Goal: Task Accomplishment & Management: Manage account settings

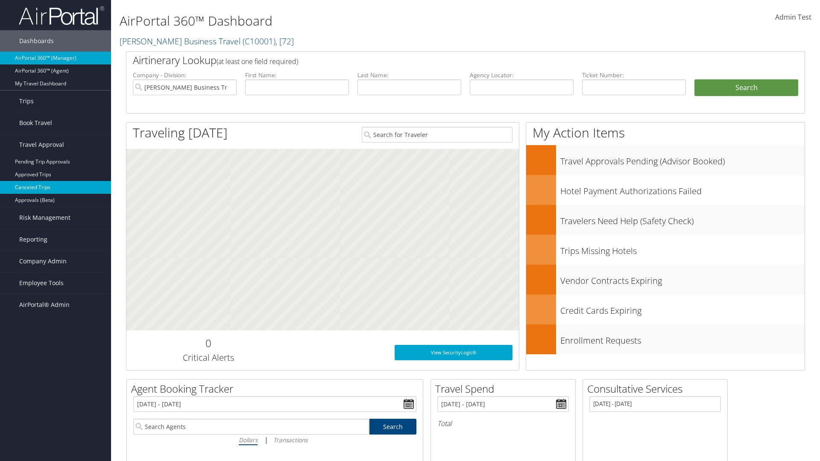
click at [56, 187] on link "Canceled Trips" at bounding box center [55, 187] width 111 height 13
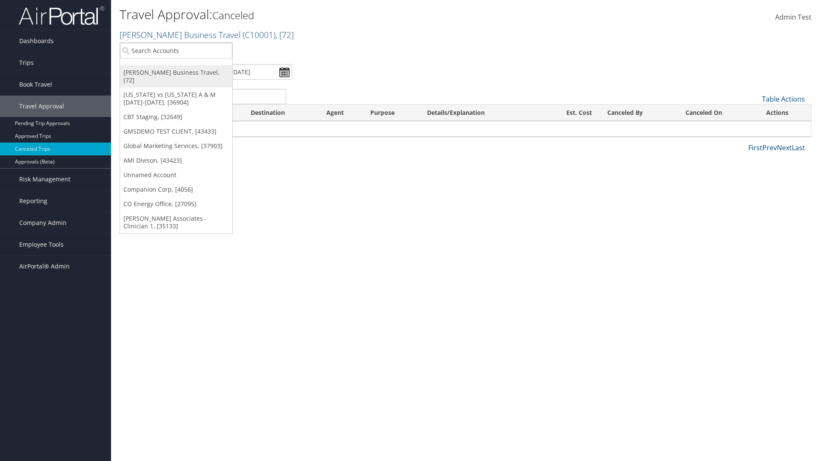
click at [176, 73] on link "[PERSON_NAME] Business Travel, [72]" at bounding box center [176, 76] width 112 height 22
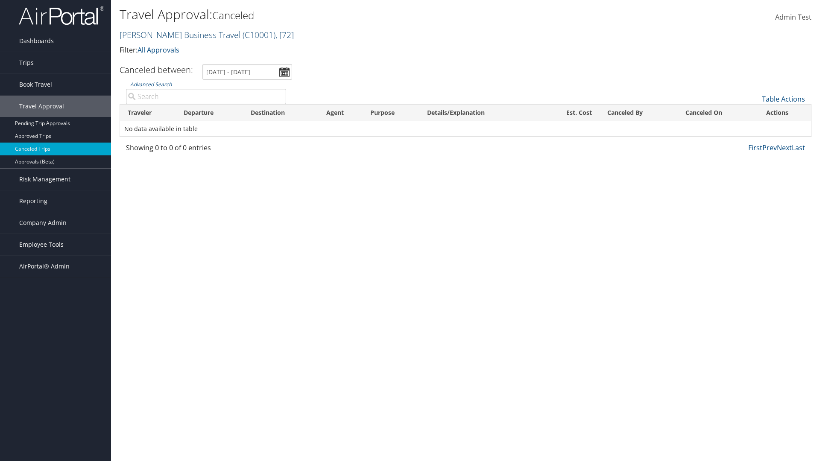
click at [176, 35] on link "[PERSON_NAME] Business Travel ( C10001 ) , [ 72 ]" at bounding box center [207, 35] width 174 height 12
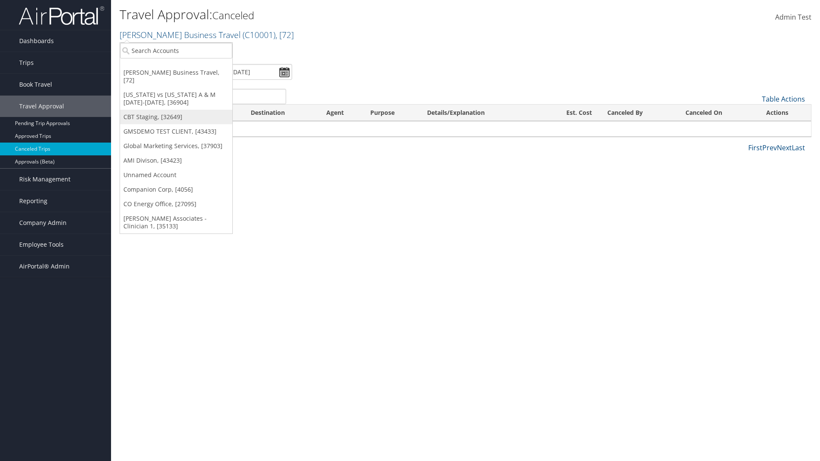
click at [176, 110] on link "CBT Staging, [32649]" at bounding box center [176, 117] width 112 height 15
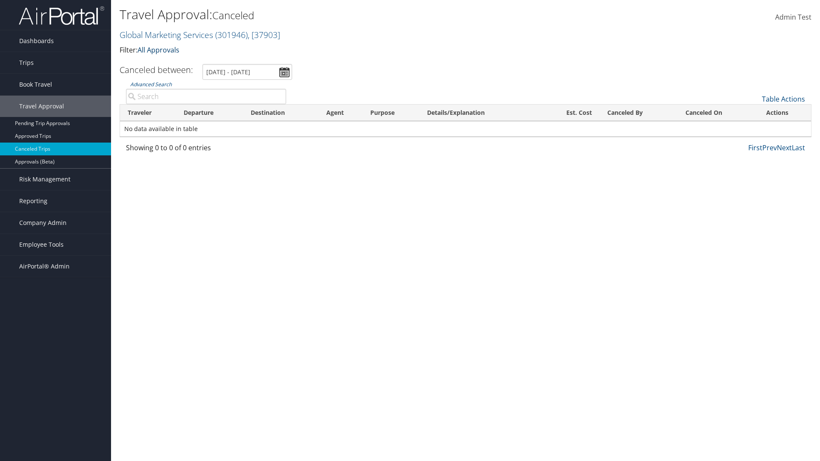
click at [160, 50] on link "All Approvals" at bounding box center [159, 49] width 42 height 9
click at [196, 63] on link "My Approvals" at bounding box center [196, 63] width 112 height 15
click at [148, 113] on th "Traveler" at bounding box center [148, 113] width 56 height 17
click at [281, 113] on th "Destination" at bounding box center [281, 113] width 76 height 17
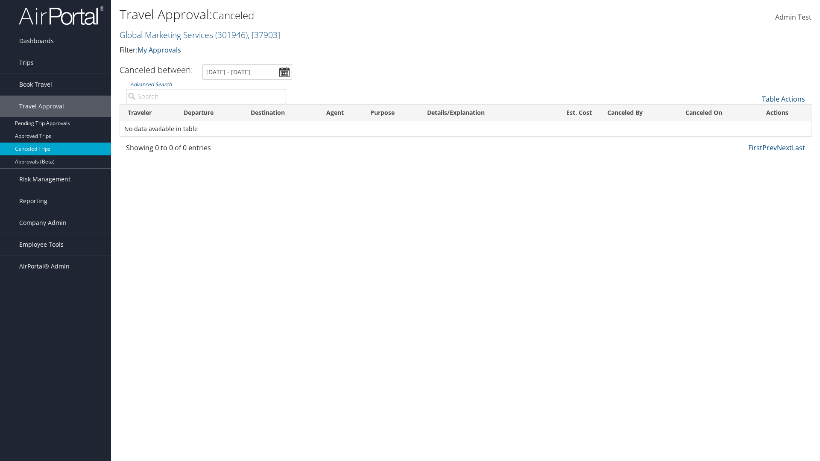
click at [281, 113] on th "Destination" at bounding box center [281, 113] width 76 height 17
click at [209, 113] on th "Departure" at bounding box center [209, 113] width 67 height 17
click at [570, 113] on th "Est. Cost" at bounding box center [570, 113] width 59 height 17
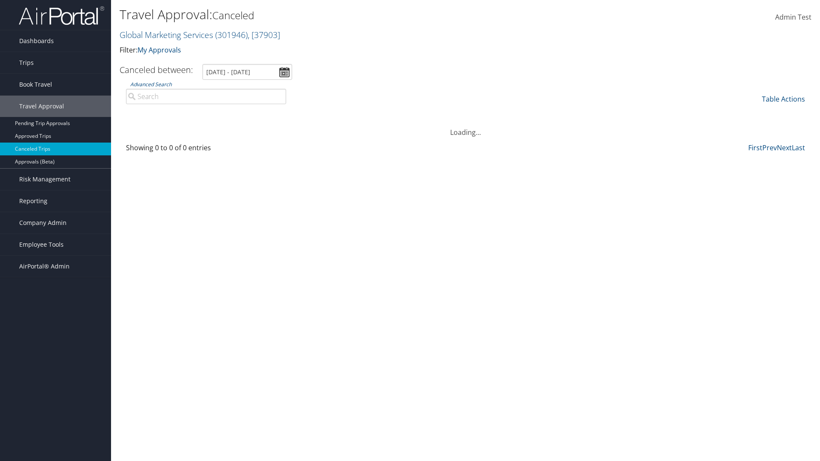
click at [638, 113] on th "Canceled By" at bounding box center [639, 113] width 78 height 17
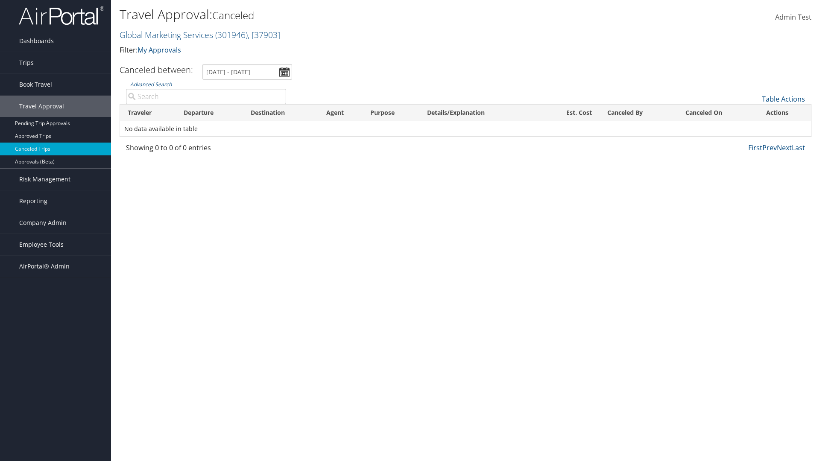
click at [638, 113] on th "Canceled By" at bounding box center [639, 113] width 78 height 17
click at [718, 113] on th "Canceled On" at bounding box center [718, 113] width 80 height 17
